Goal: Task Accomplishment & Management: Use online tool/utility

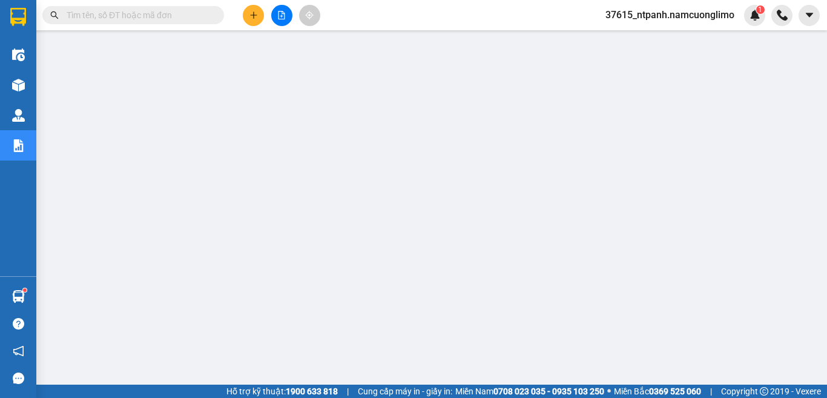
click at [681, 14] on span "37615_ntpanh.namcuonglimo" at bounding box center [670, 14] width 148 height 15
click at [639, 37] on span "Đăng xuất" at bounding box center [675, 37] width 124 height 13
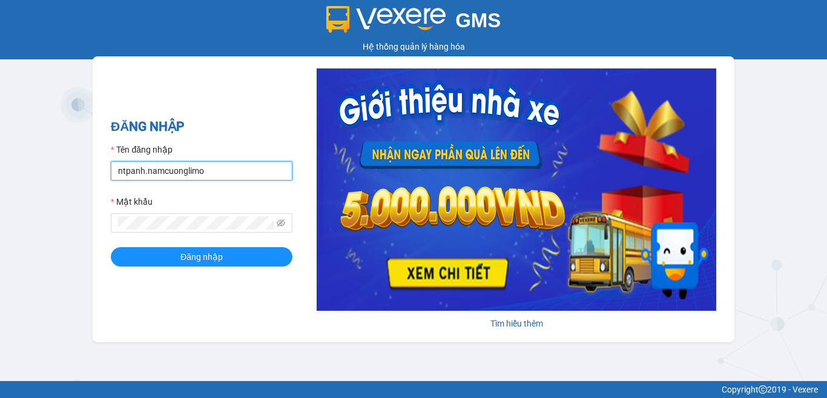
click at [128, 171] on input "ntpanh.namcuonglimo" at bounding box center [202, 170] width 182 height 19
click at [122, 169] on input "panh.namcuonglimo" at bounding box center [202, 170] width 182 height 19
click at [130, 173] on input "anh.namcuonglimo" at bounding box center [202, 170] width 182 height 19
type input "anhlt.namcuonglimo"
click at [111, 247] on button "Đăng nhập" at bounding box center [202, 256] width 182 height 19
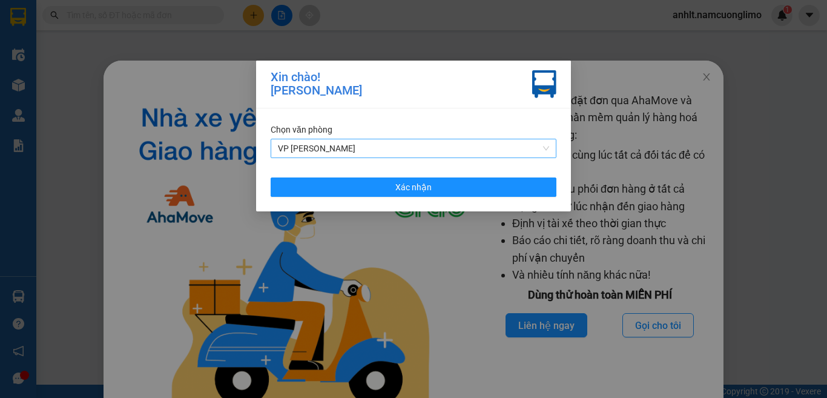
click at [449, 147] on span "VP Lâm Thao" at bounding box center [413, 148] width 271 height 18
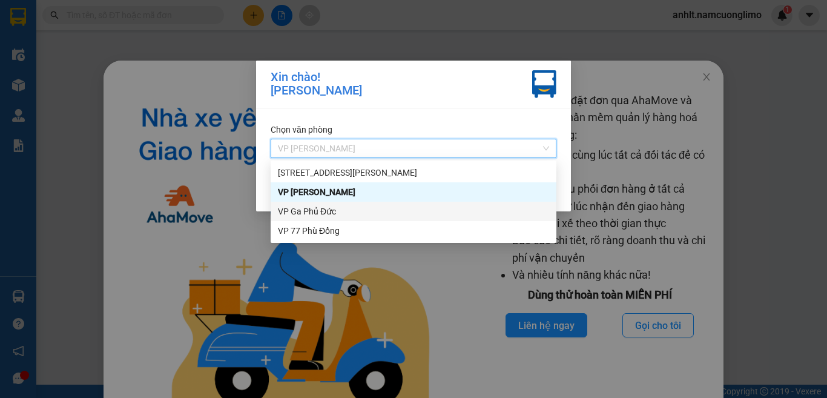
click at [323, 208] on div "VP Ga Phủ Đức" at bounding box center [413, 211] width 271 height 13
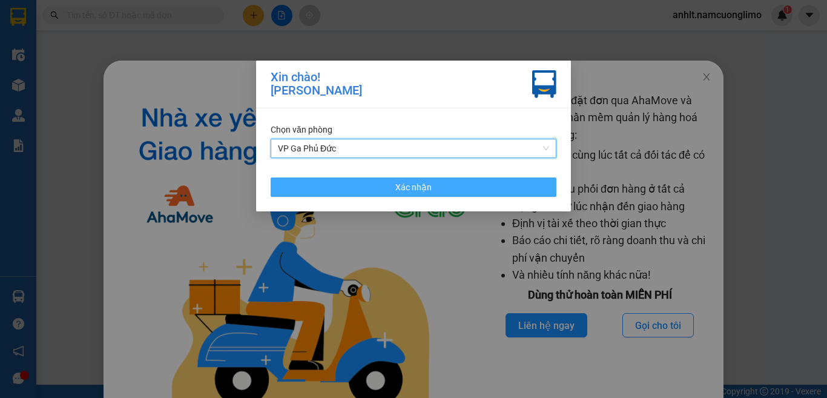
click at [444, 188] on button "Xác nhận" at bounding box center [414, 186] width 286 height 19
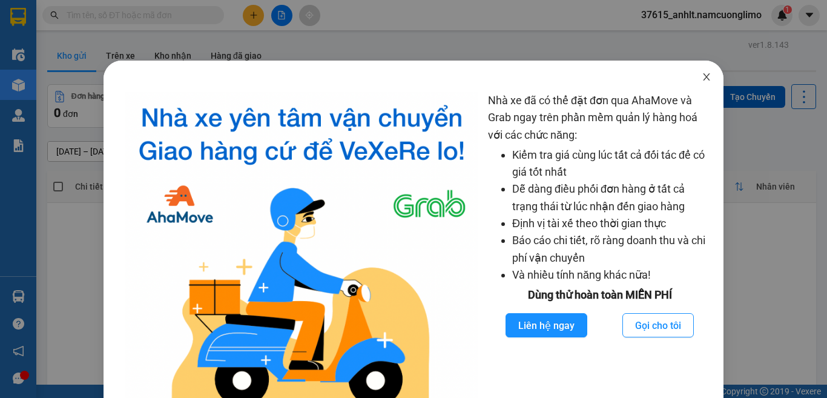
click at [702, 78] on icon "close" at bounding box center [707, 77] width 10 height 10
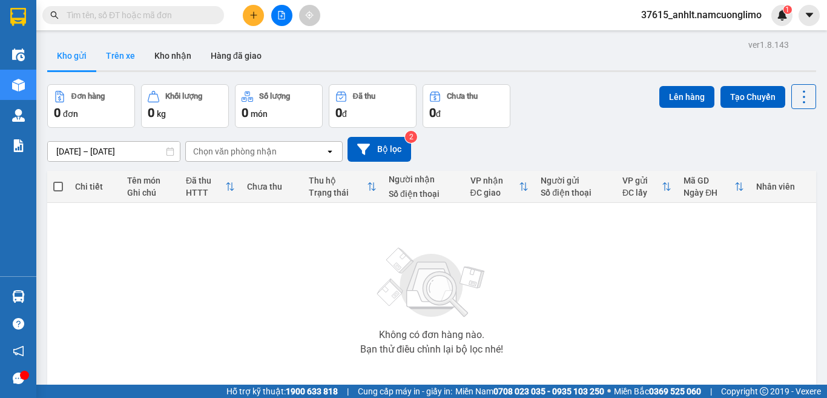
click at [124, 53] on button "Trên xe" at bounding box center [120, 55] width 48 height 29
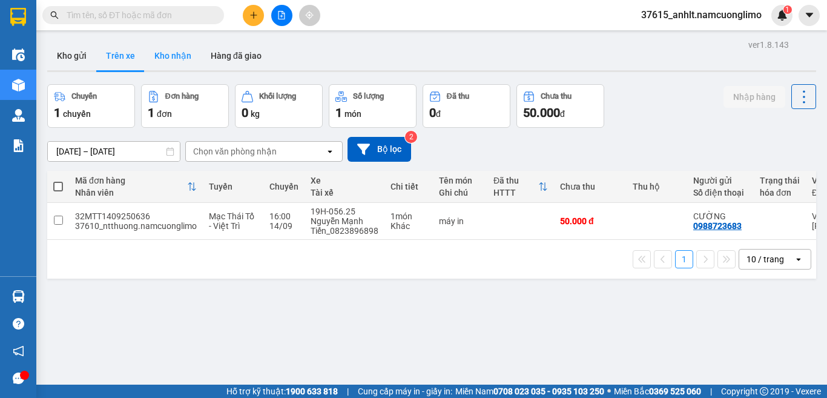
click at [148, 54] on button "Kho nhận" at bounding box center [173, 55] width 56 height 29
